Goal: Find specific page/section: Find specific page/section

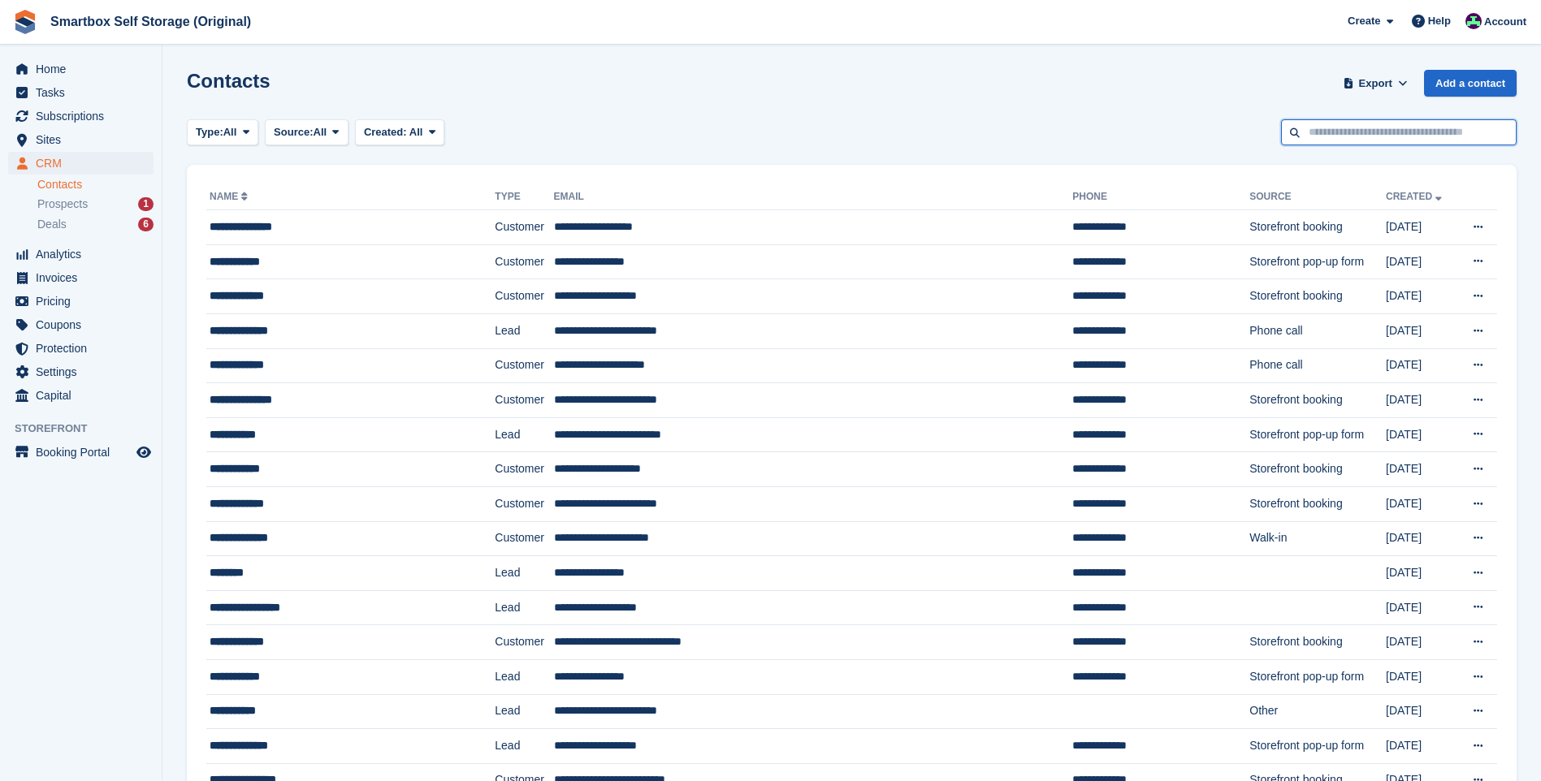
click at [1345, 145] on input "text" at bounding box center [1399, 132] width 236 height 27
type input "**********"
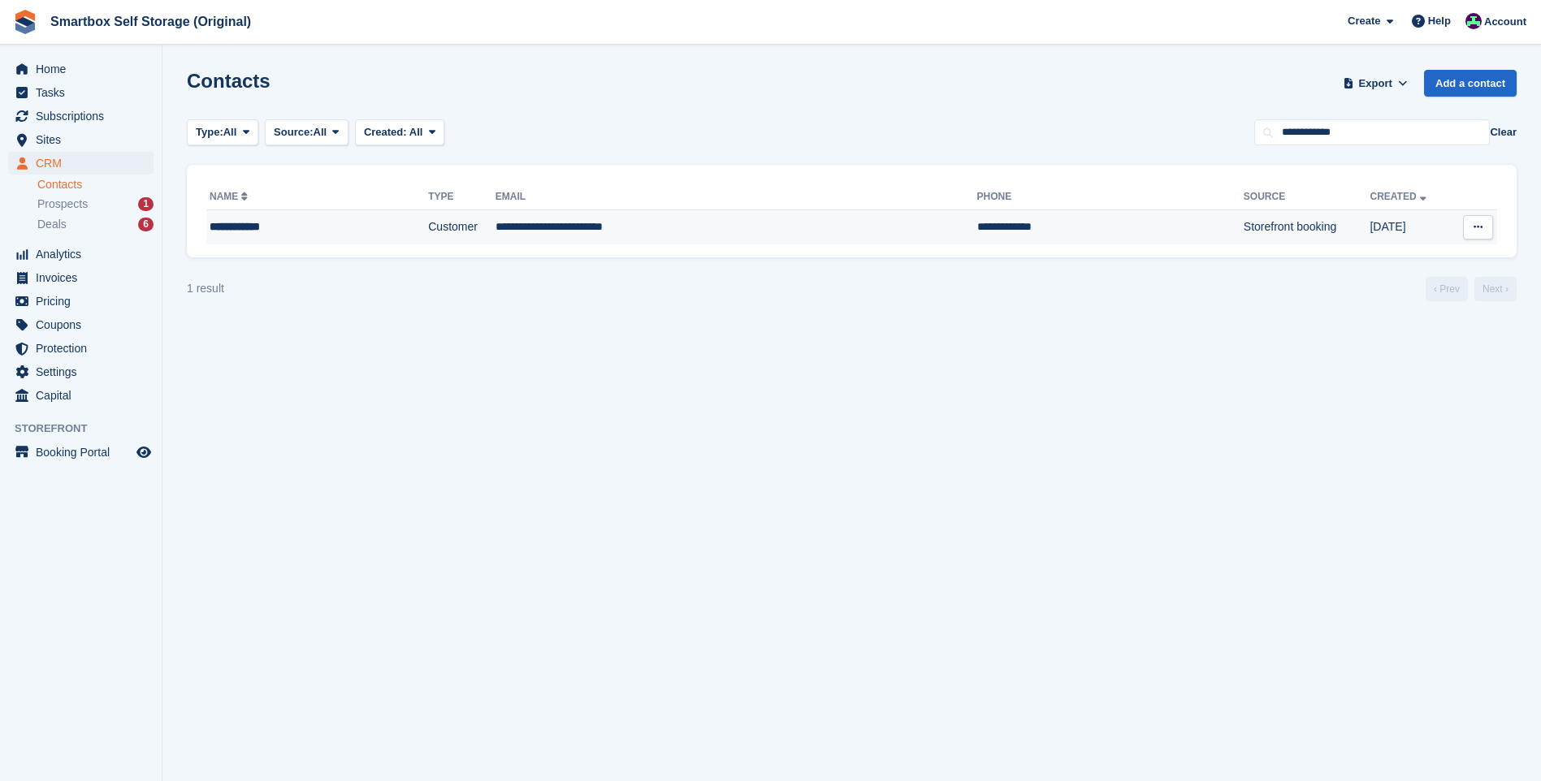
click at [428, 228] on td "Customer" at bounding box center [461, 227] width 67 height 34
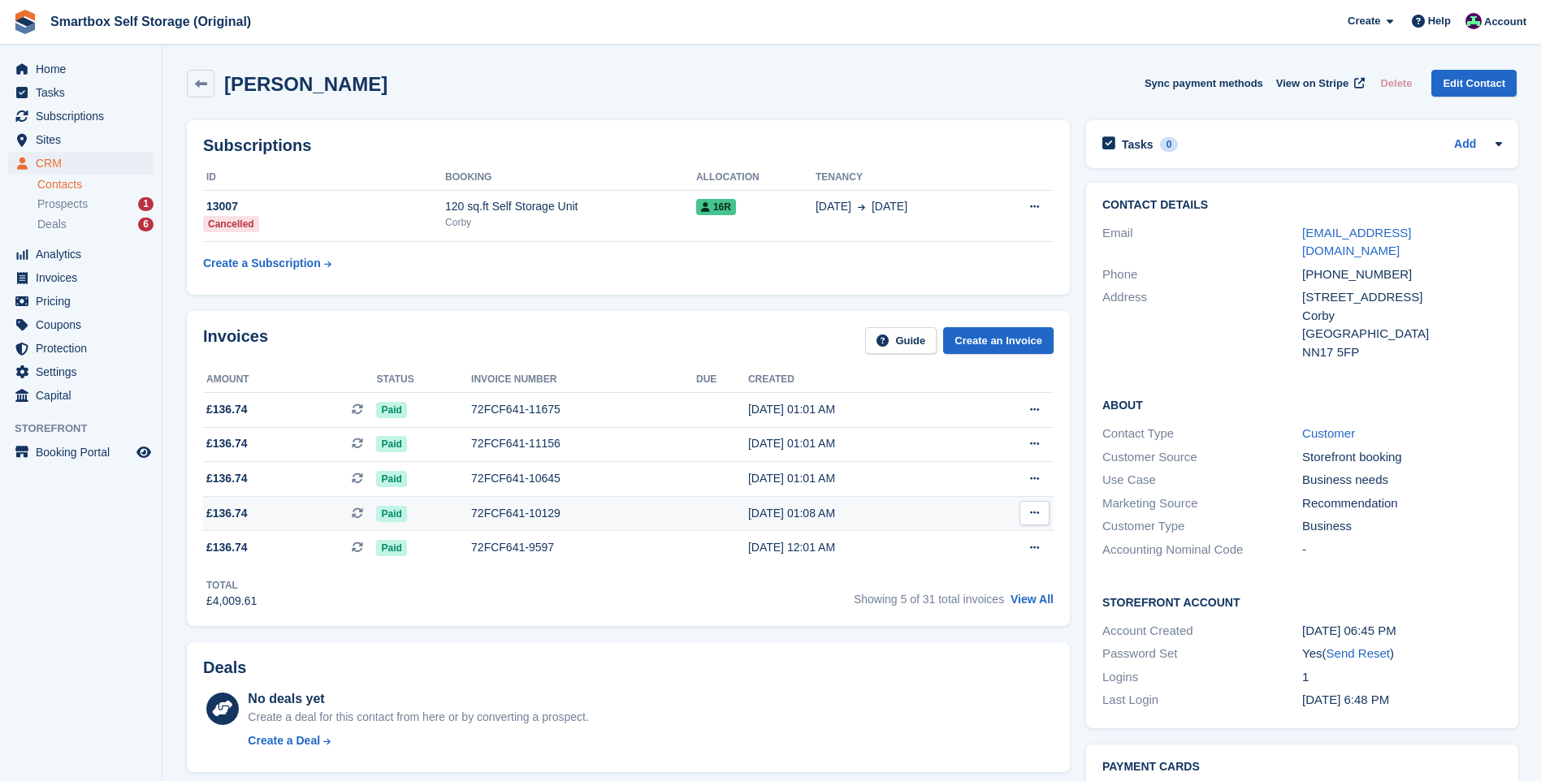
click at [1025, 508] on button at bounding box center [1034, 513] width 30 height 24
click at [961, 517] on div "[DATE] 01:08 AM" at bounding box center [857, 513] width 219 height 17
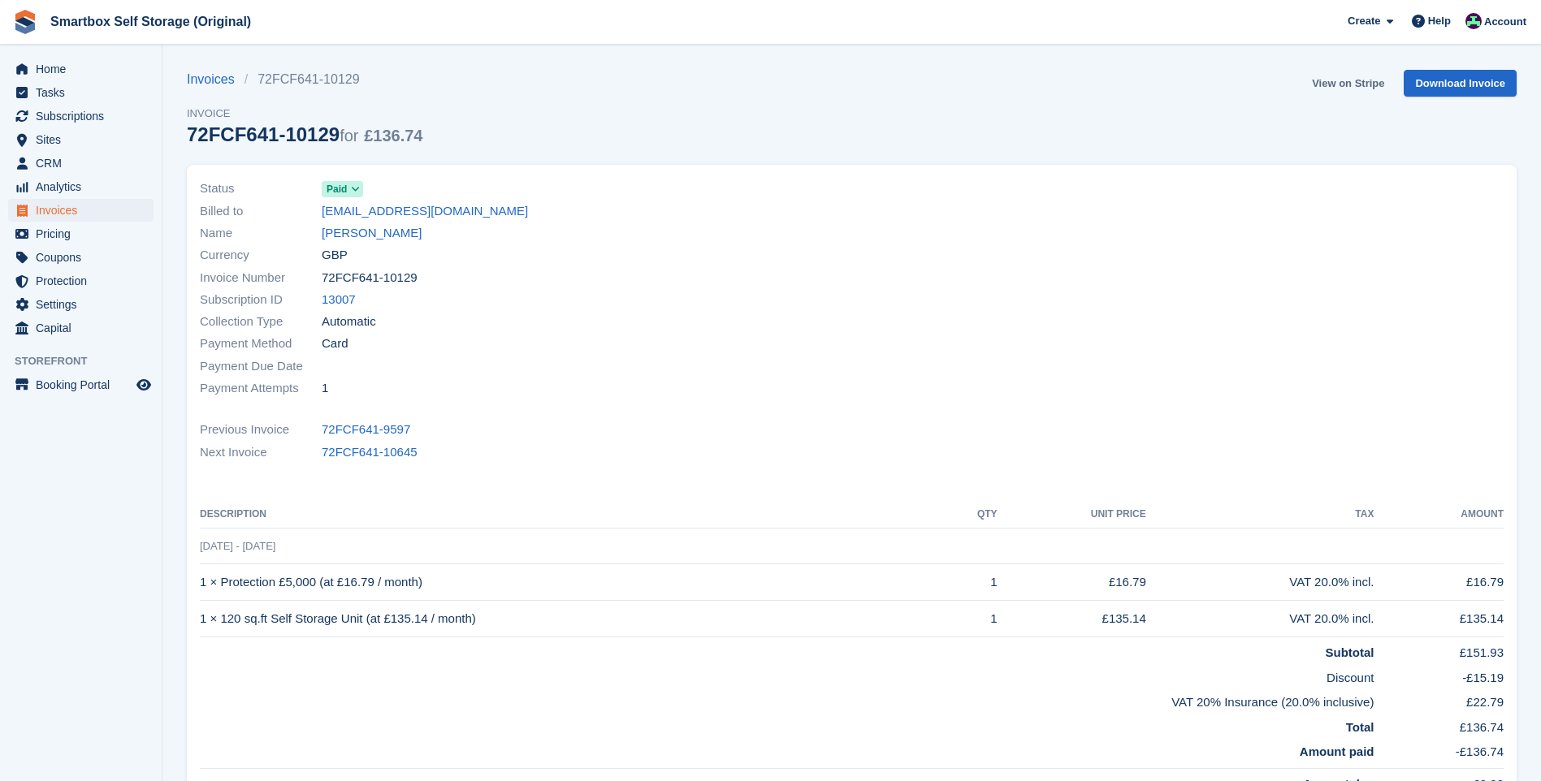
click at [1360, 76] on link "View on Stripe" at bounding box center [1347, 83] width 85 height 27
